Goal: Task Accomplishment & Management: Manage account settings

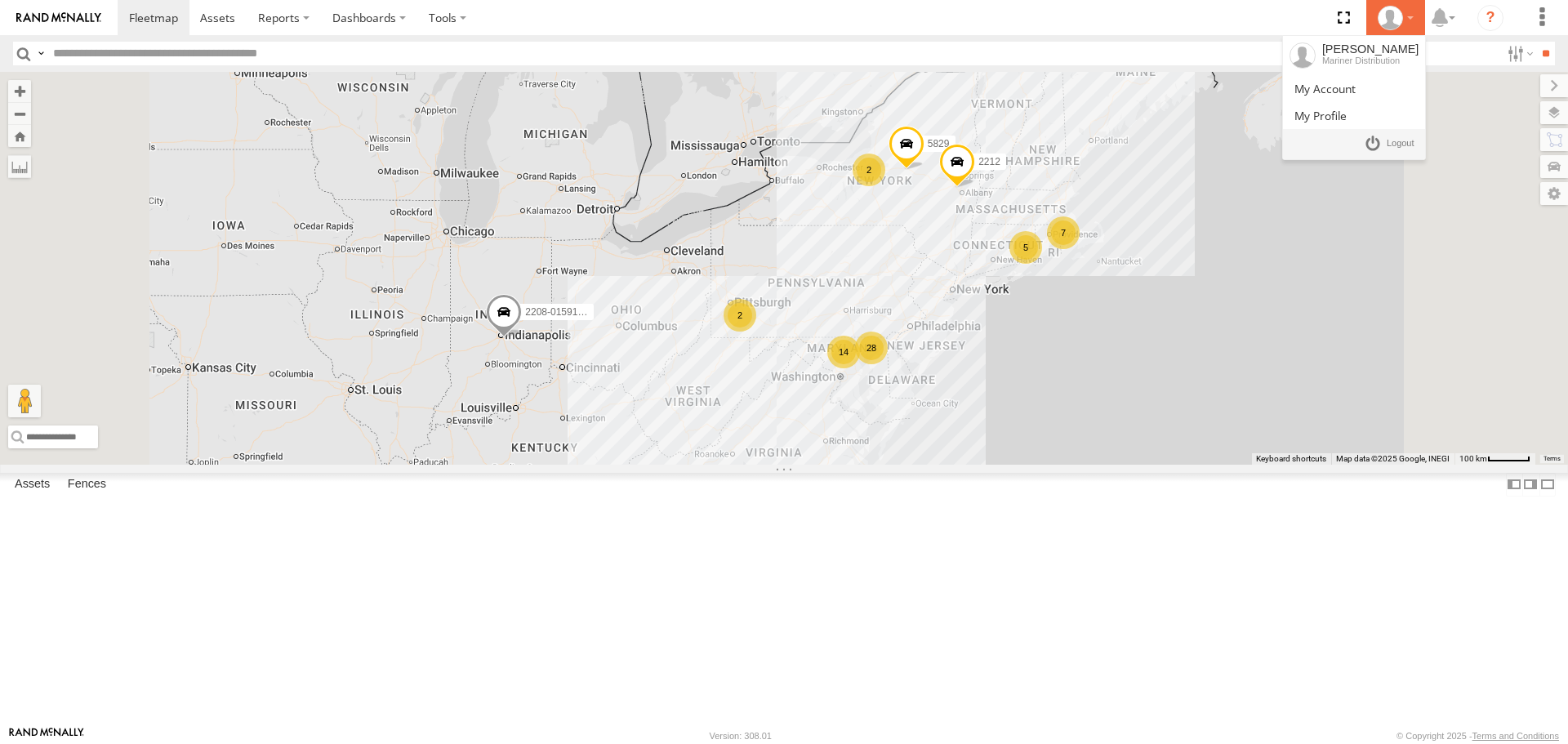
click at [1407, 26] on div at bounding box center [1395, 18] width 47 height 24
click at [1383, 90] on link at bounding box center [1353, 88] width 142 height 27
click at [1402, 10] on div at bounding box center [1395, 18] width 47 height 24
click at [1347, 113] on span at bounding box center [1320, 115] width 52 height 16
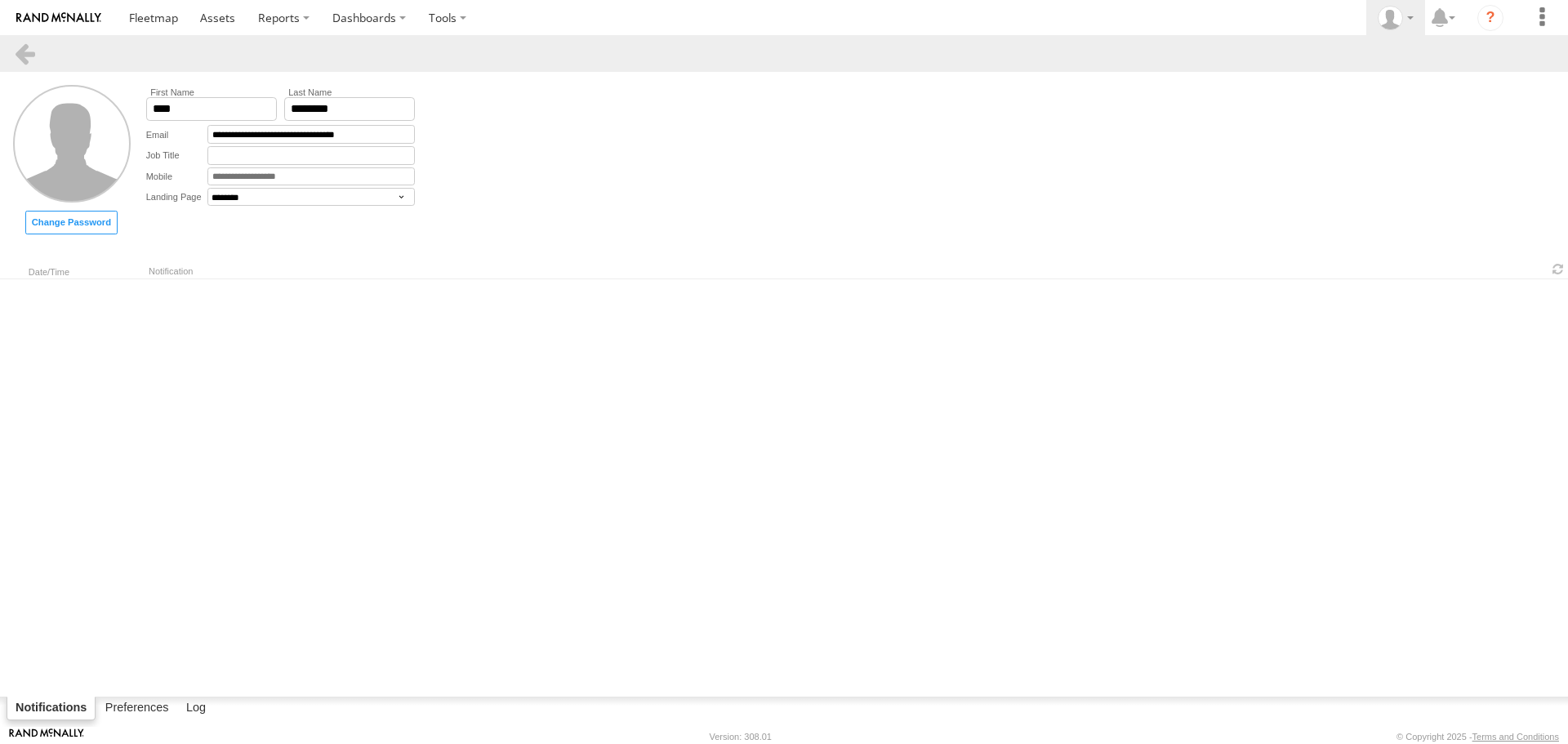
select select "********"
click at [1434, 19] on icon at bounding box center [1440, 18] width 30 height 20
drag, startPoint x: 1567, startPoint y: 12, endPoint x: 1556, endPoint y: 15, distance: 11.4
click at [1561, 14] on nav "Dashboards" at bounding box center [784, 18] width 1568 height 35
click at [1556, 15] on label at bounding box center [1541, 18] width 36 height 35
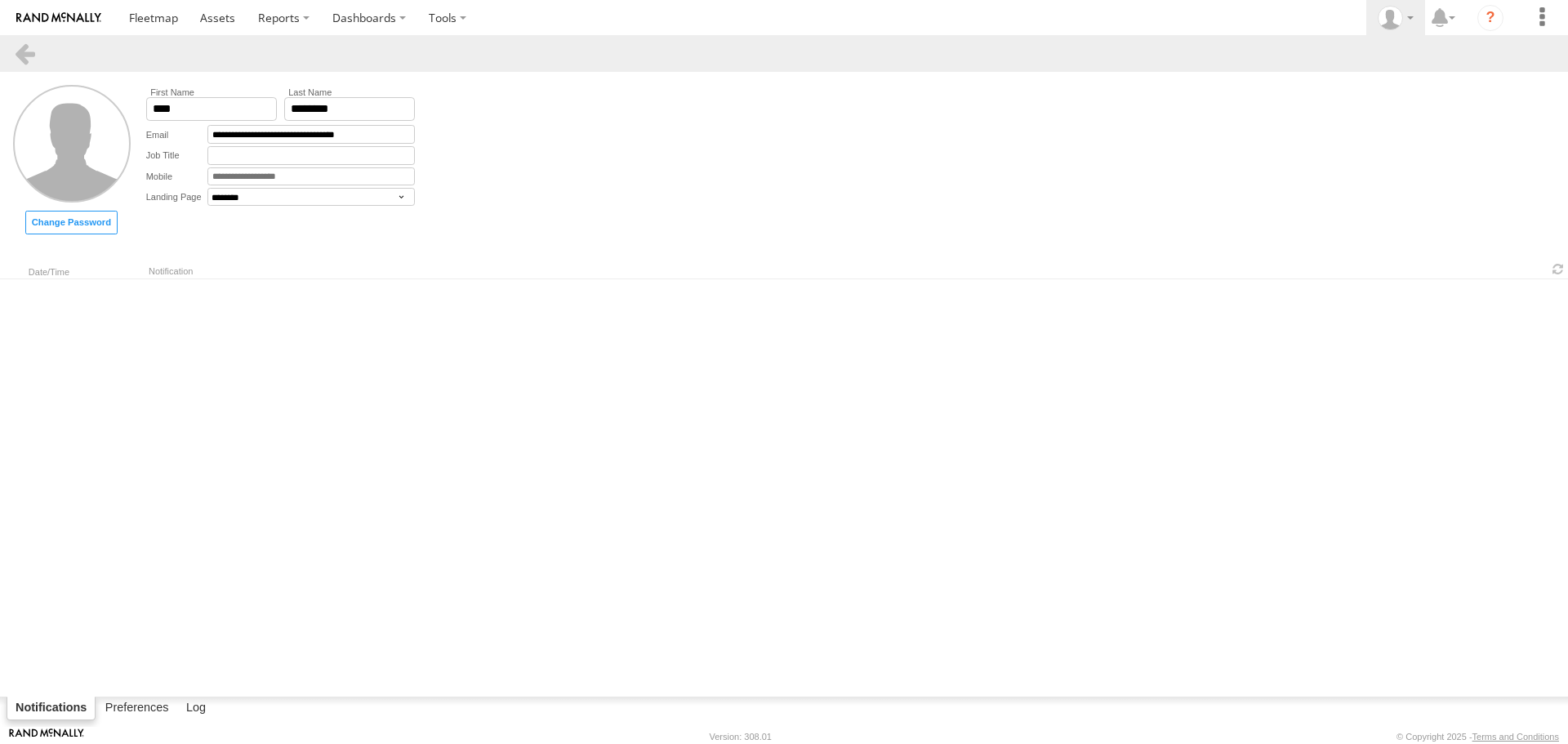
click at [1219, 176] on form "**********" at bounding box center [784, 159] width 1568 height 176
click at [82, 219] on label "Change Password" at bounding box center [71, 222] width 92 height 23
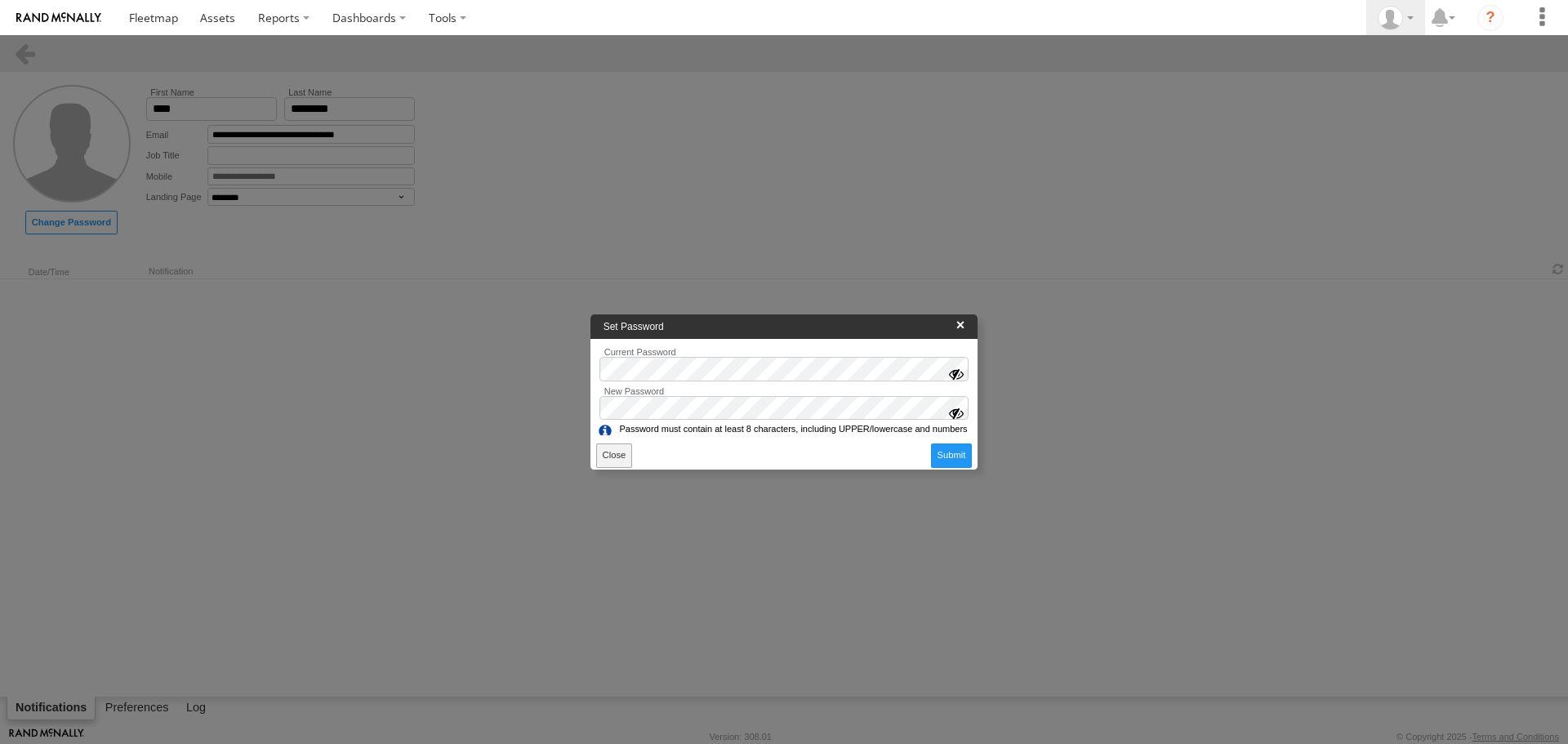
click at [606, 454] on label "Close" at bounding box center [614, 454] width 36 height 23
